Goal: Task Accomplishment & Management: Use online tool/utility

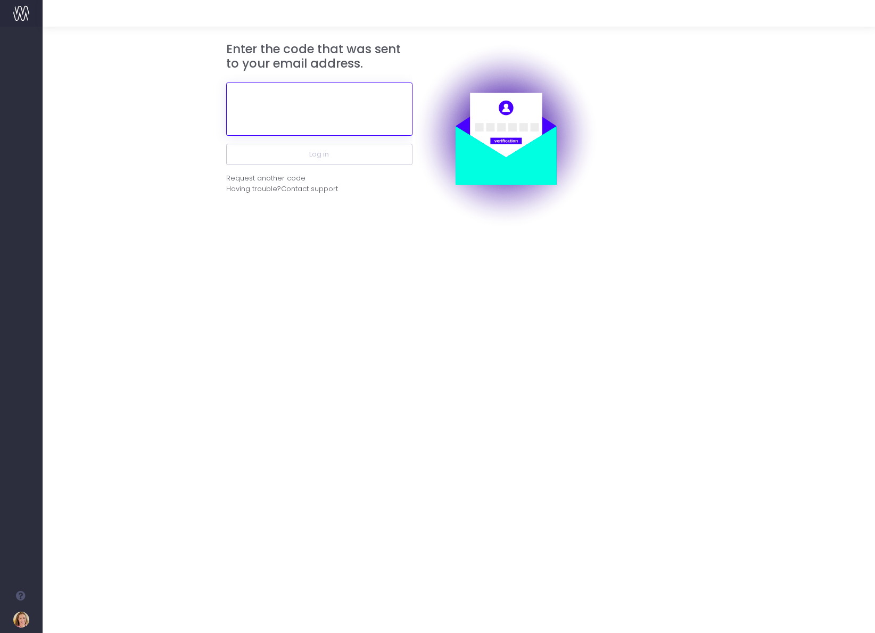
click at [281, 112] on input "text" at bounding box center [319, 108] width 186 height 53
paste input "509464"
type input "509464"
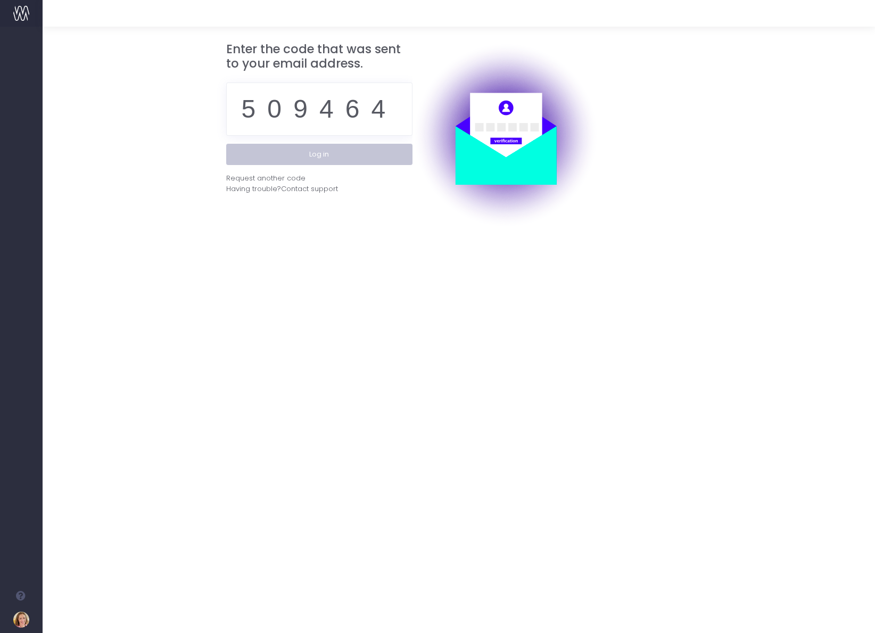
click at [311, 154] on button "Log in" at bounding box center [319, 154] width 186 height 21
